Goal: Task Accomplishment & Management: Complete application form

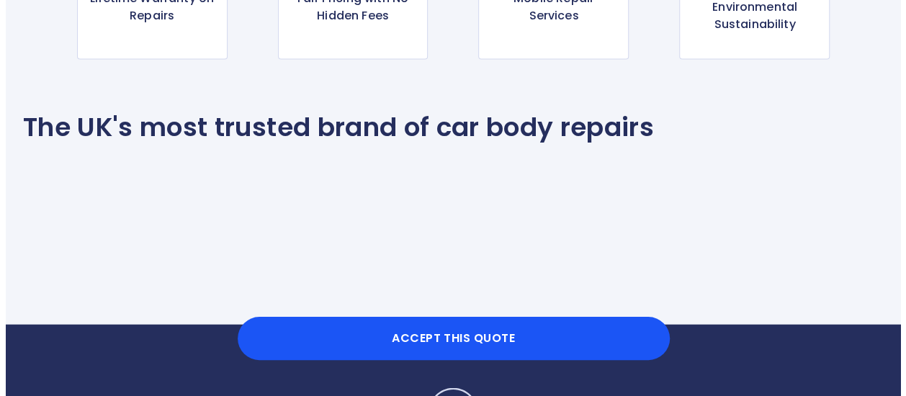
scroll to position [1512, 0]
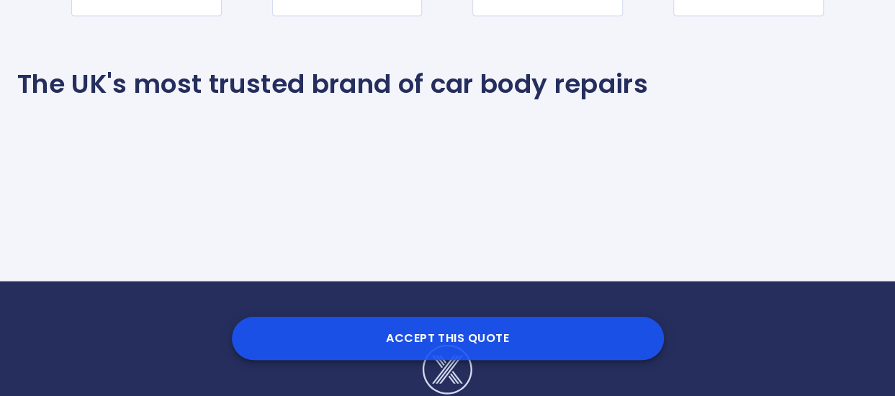
click at [458, 332] on button "Accept this Quote" at bounding box center [448, 338] width 432 height 43
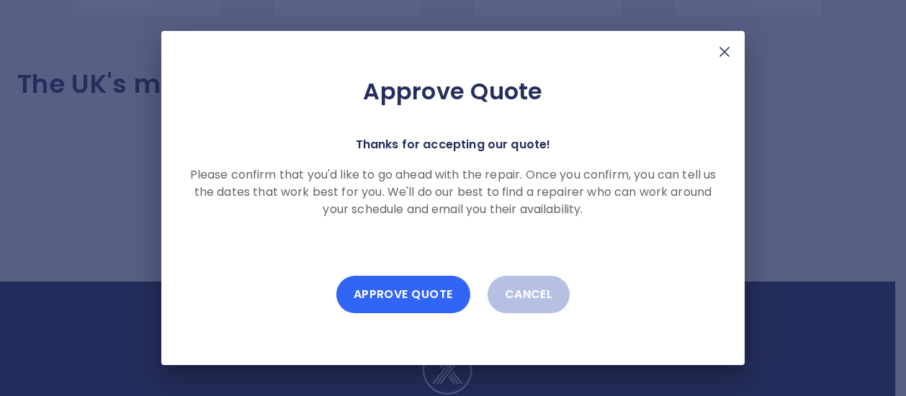
click at [415, 297] on button "Approve Quote" at bounding box center [403, 294] width 134 height 37
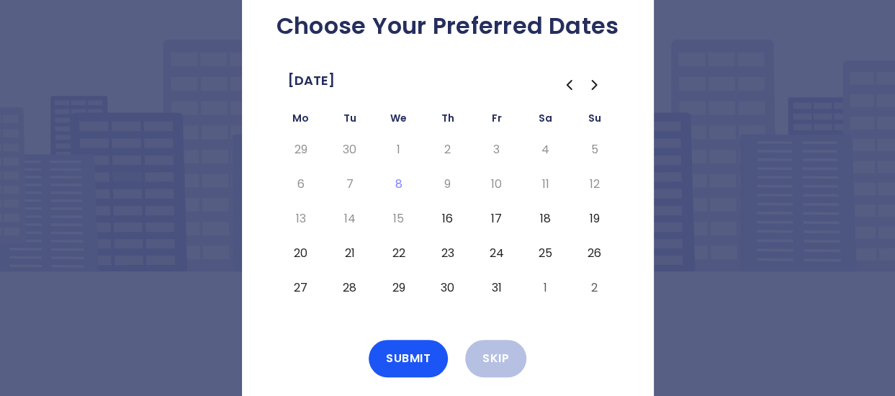
scroll to position [62, 0]
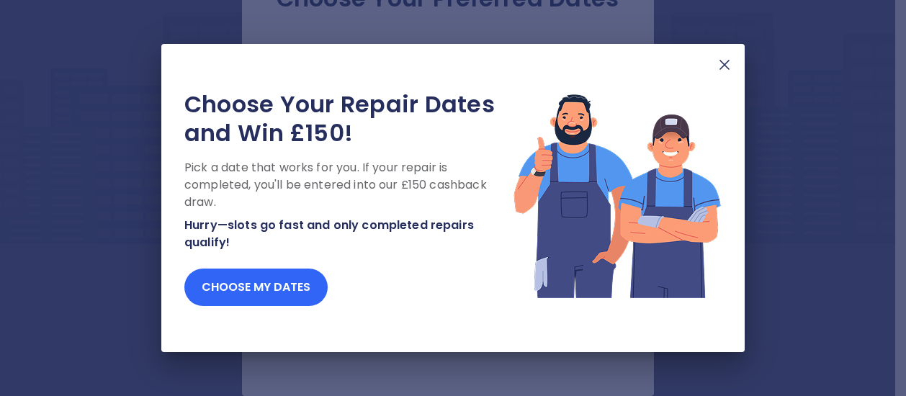
click at [241, 287] on button "Choose my dates" at bounding box center [255, 287] width 143 height 37
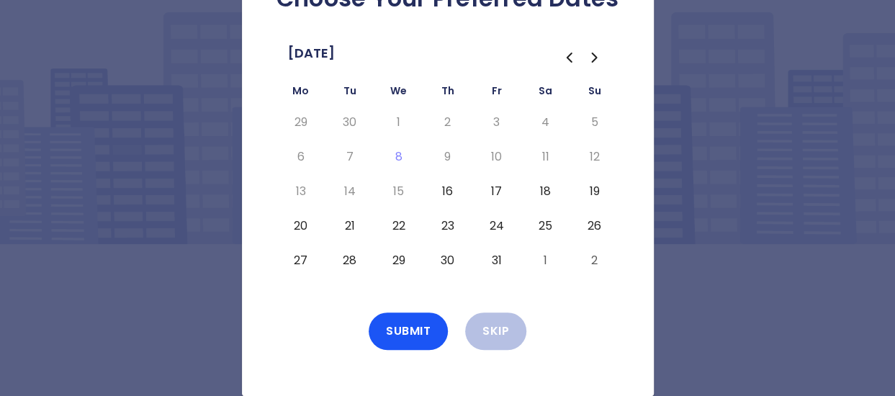
click at [301, 227] on button "20" at bounding box center [301, 226] width 26 height 23
click at [350, 227] on button "21" at bounding box center [350, 226] width 26 height 23
click at [398, 224] on button "22" at bounding box center [399, 226] width 26 height 23
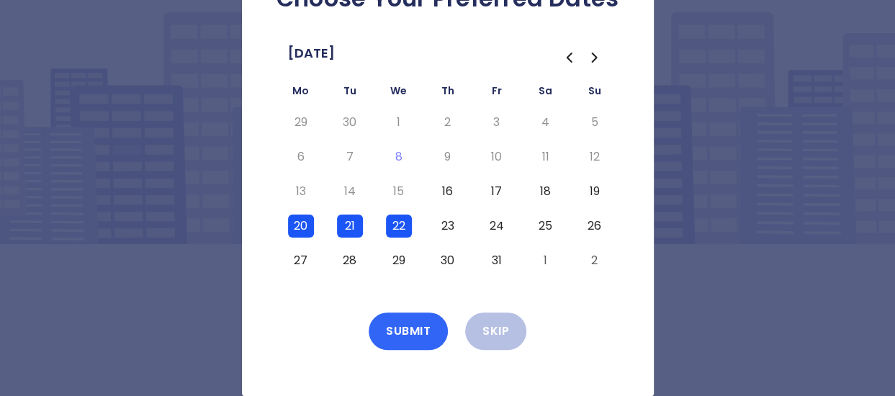
click at [400, 328] on button "Submit" at bounding box center [408, 330] width 79 height 37
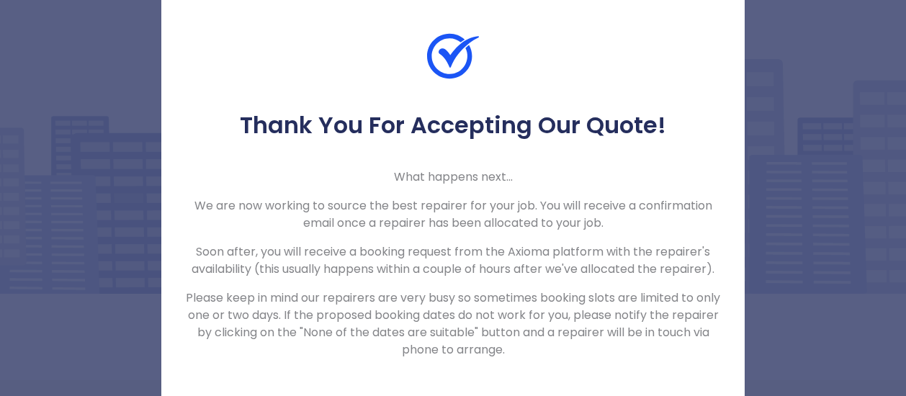
scroll to position [24, 0]
